Goal: Communication & Community: Answer question/provide support

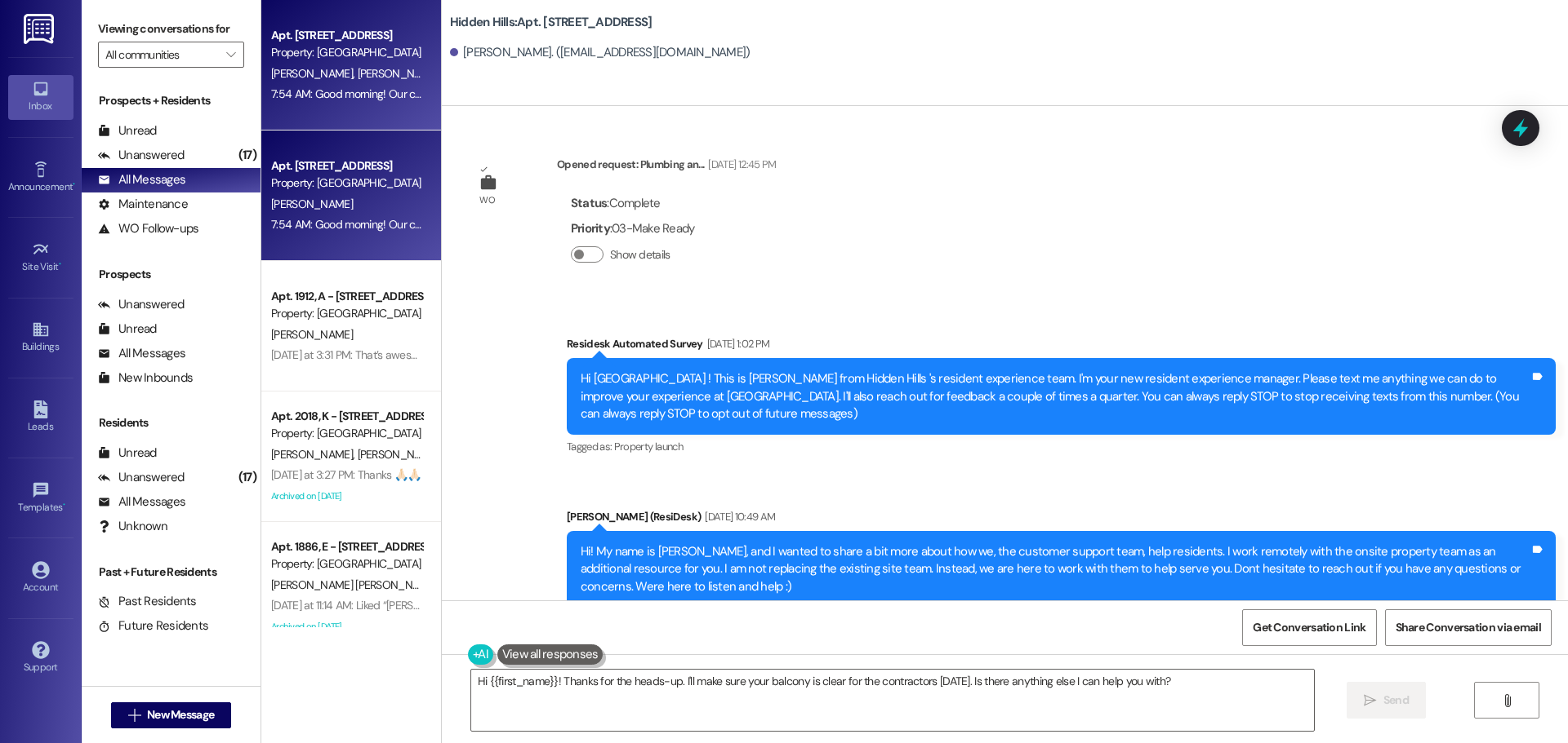
scroll to position [7959, 0]
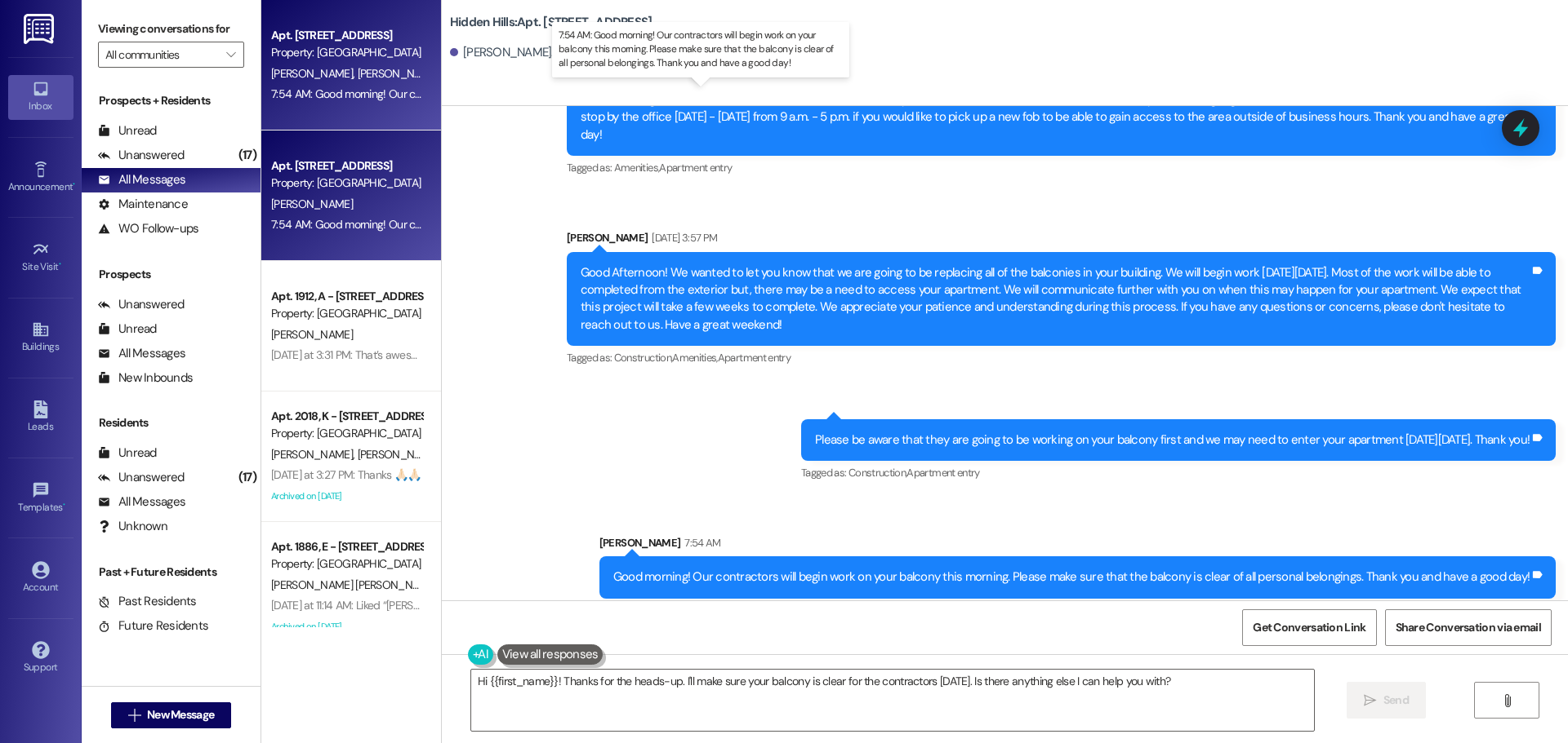
click at [321, 92] on div "7:54 AM: Good morning! Our contractors will begin work on your balcony this mor…" at bounding box center [716, 94] width 891 height 15
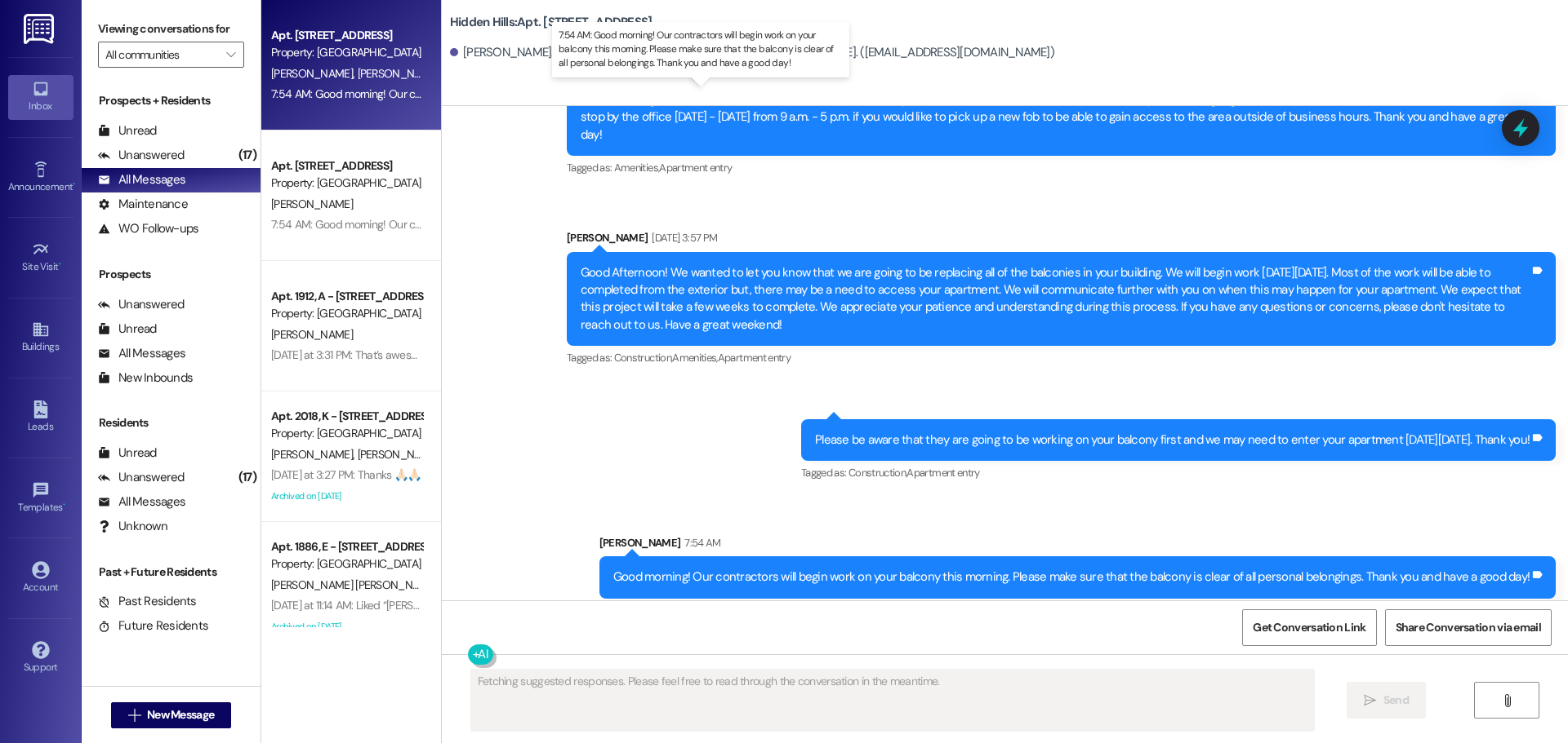
scroll to position [2450, 0]
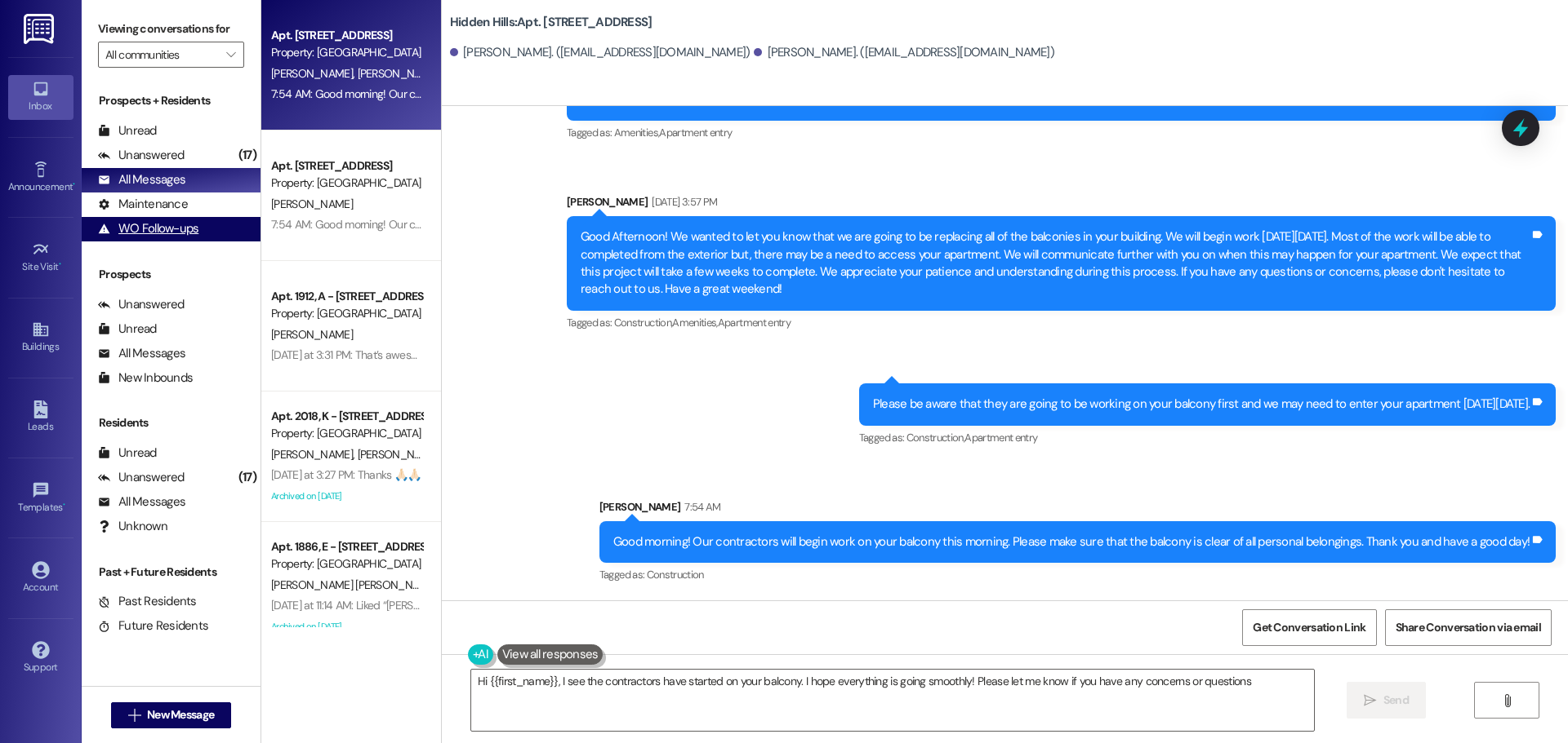
type textarea "Hi {{first_name}}, I see the contractors have started on your balcony. I hope e…"
click at [44, 332] on icon at bounding box center [40, 330] width 15 height 14
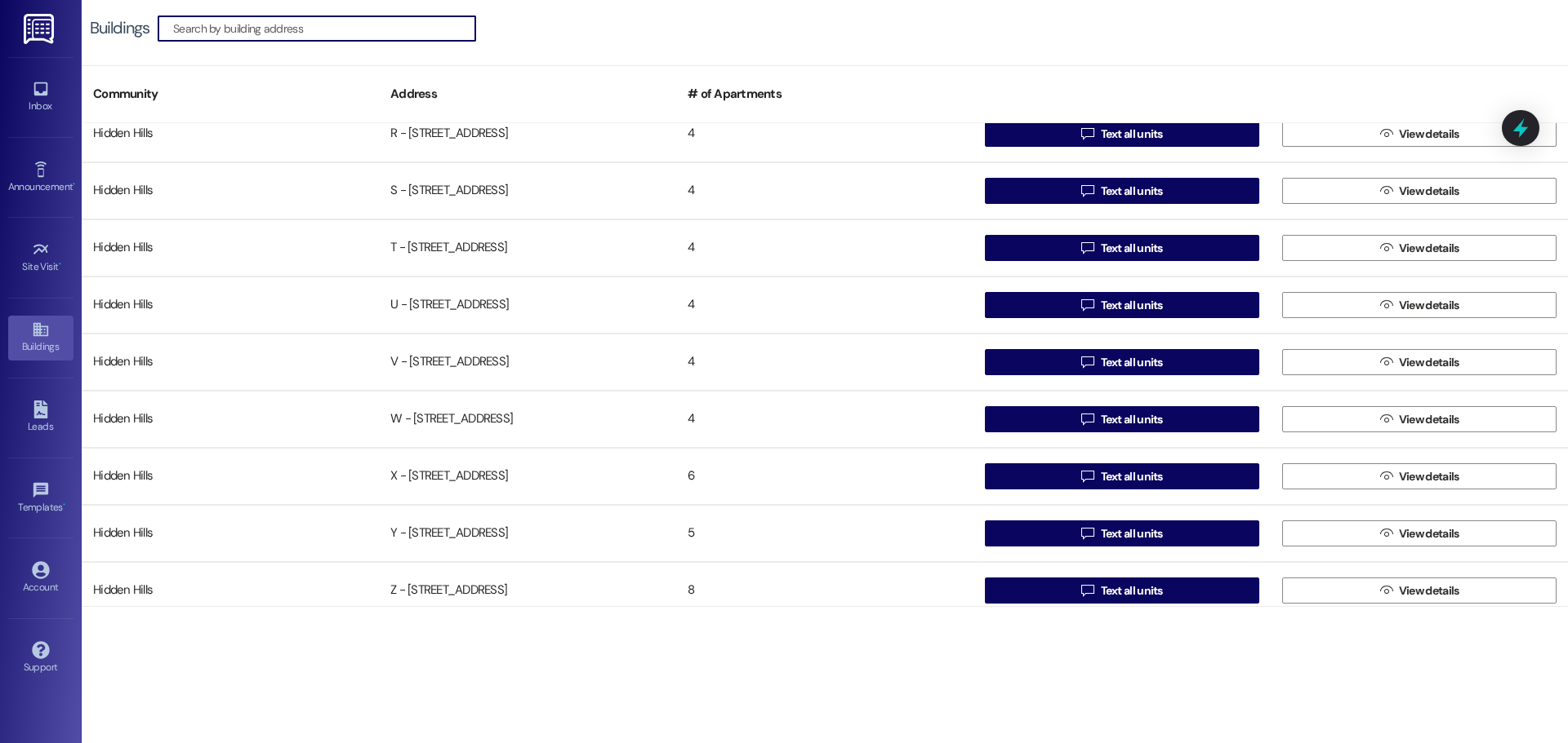
scroll to position [1288, 0]
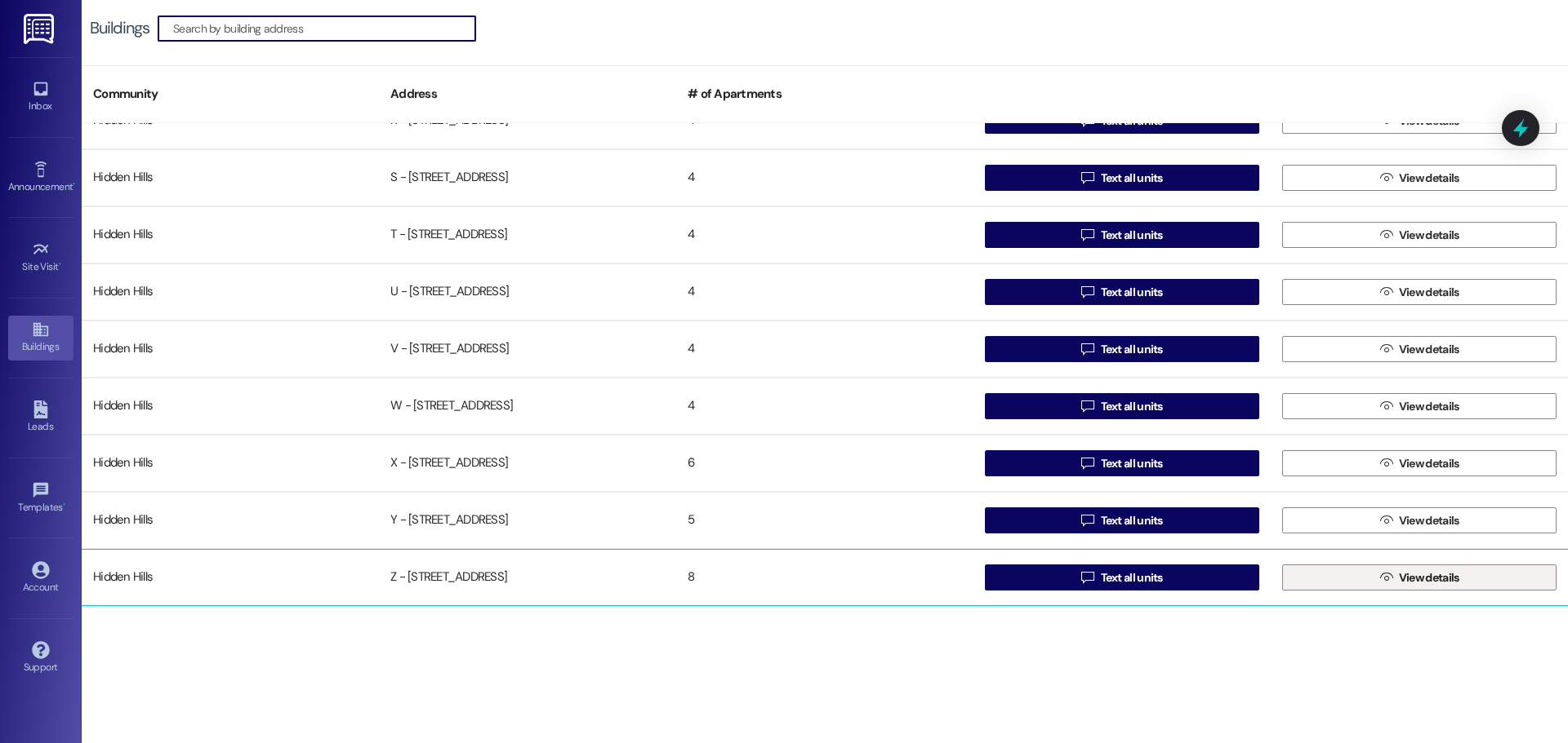
click at [1377, 580] on span " View details" at bounding box center [1420, 577] width 86 height 24
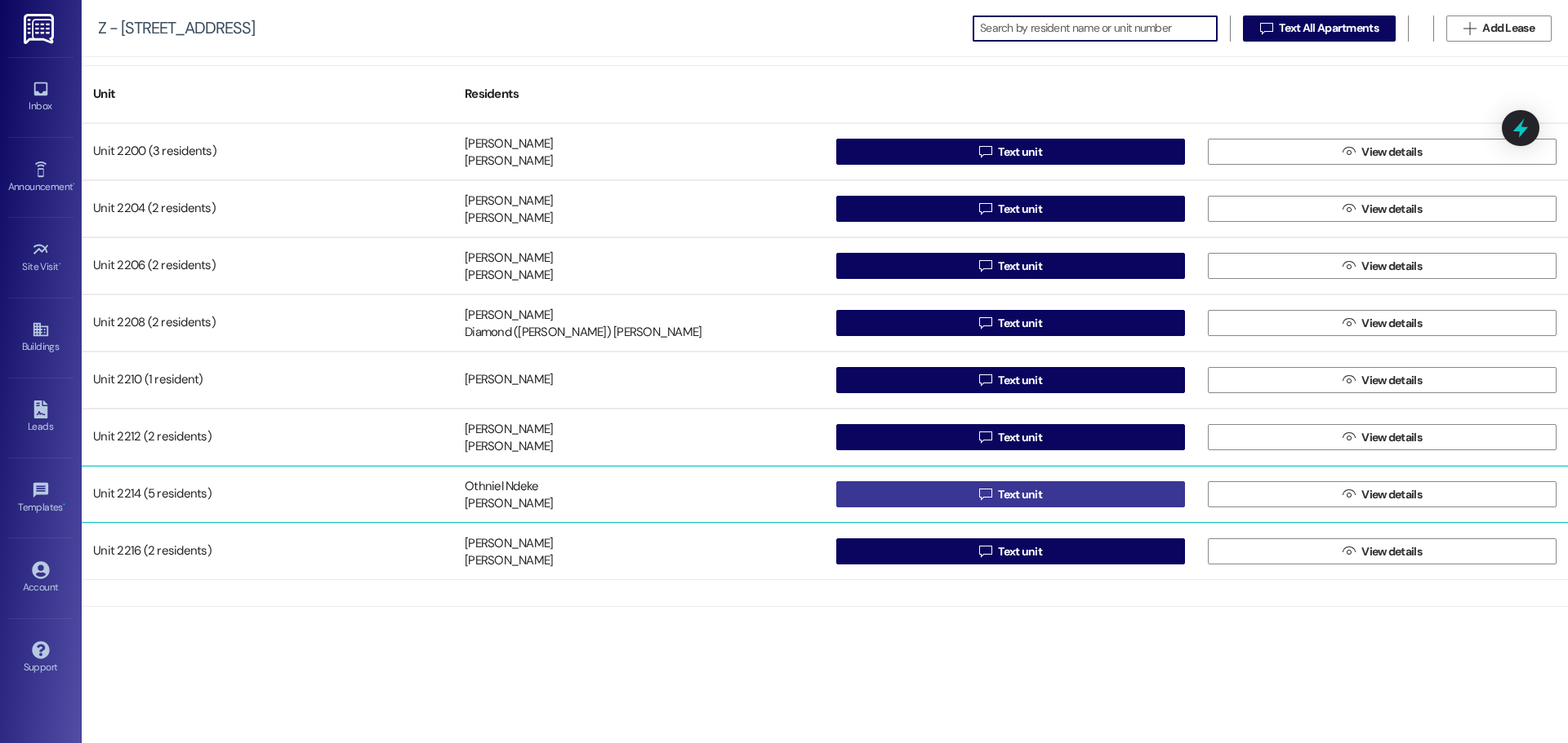
click at [858, 486] on button " Text unit" at bounding box center [1010, 494] width 348 height 26
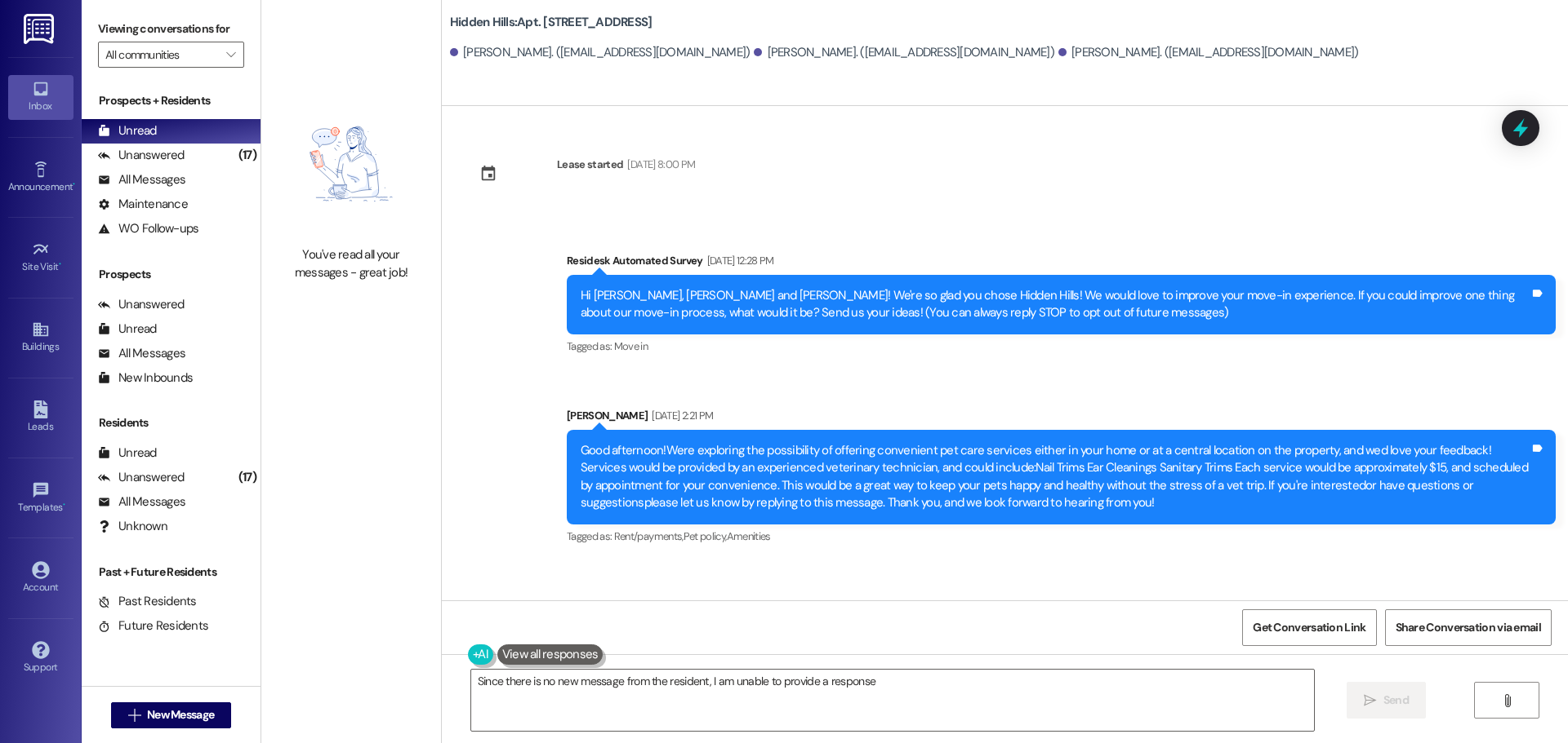
type textarea "Since there is no new message from the resident, I am unable to provide a respo…"
